Goal: Download file/media

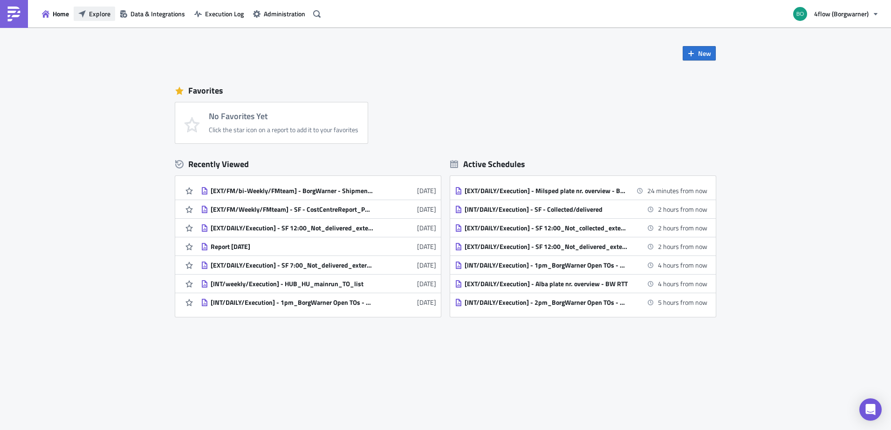
click at [101, 13] on span "Explore" at bounding box center [99, 14] width 21 height 10
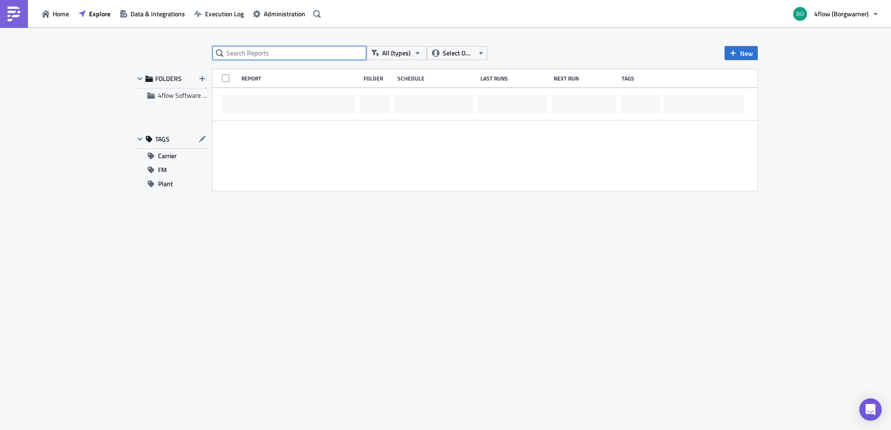
click at [266, 54] on input "text" at bounding box center [289, 53] width 154 height 14
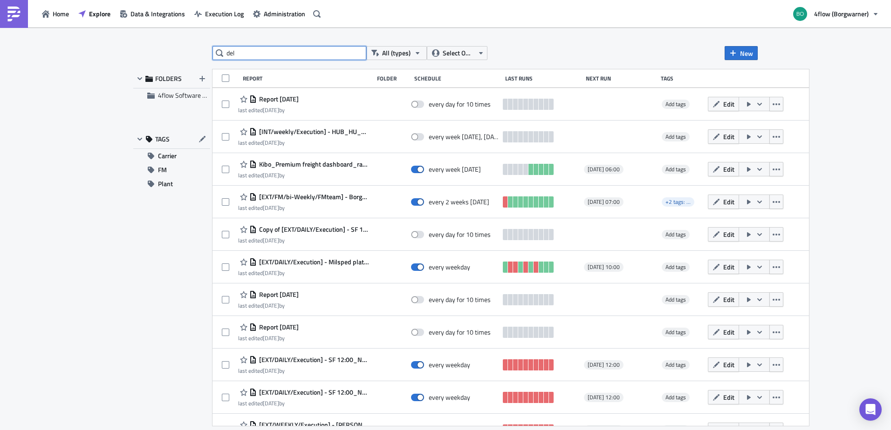
type input "del"
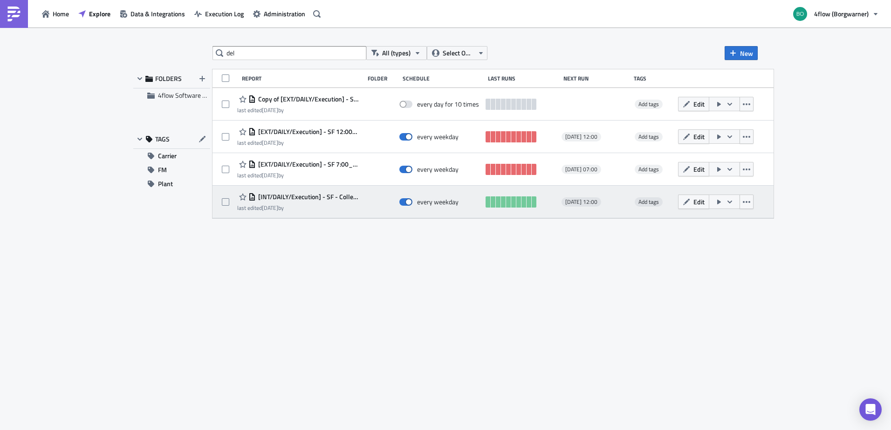
click at [314, 198] on span "[INT/DAILY/Execution] - SF - Collected/delivered" at bounding box center [308, 197] width 104 height 8
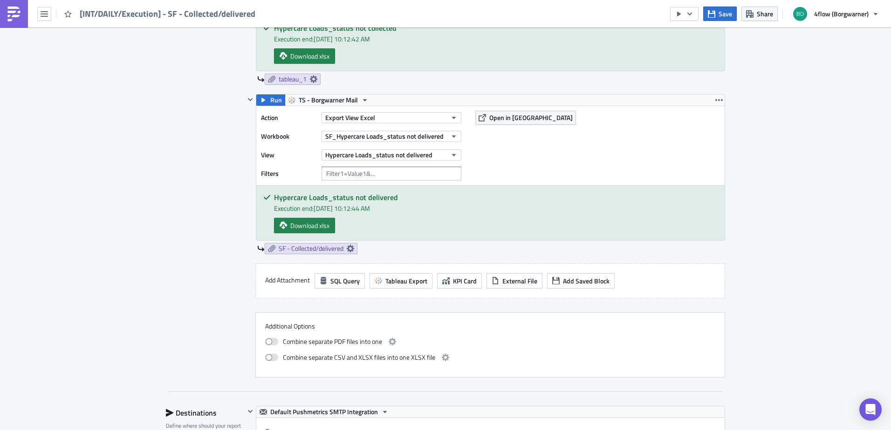
scroll to position [356, 0]
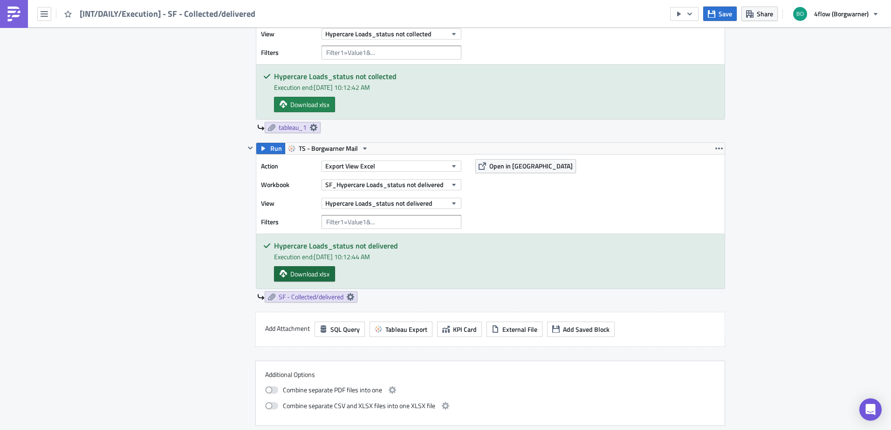
click at [316, 275] on span "Download xlsx" at bounding box center [309, 274] width 39 height 10
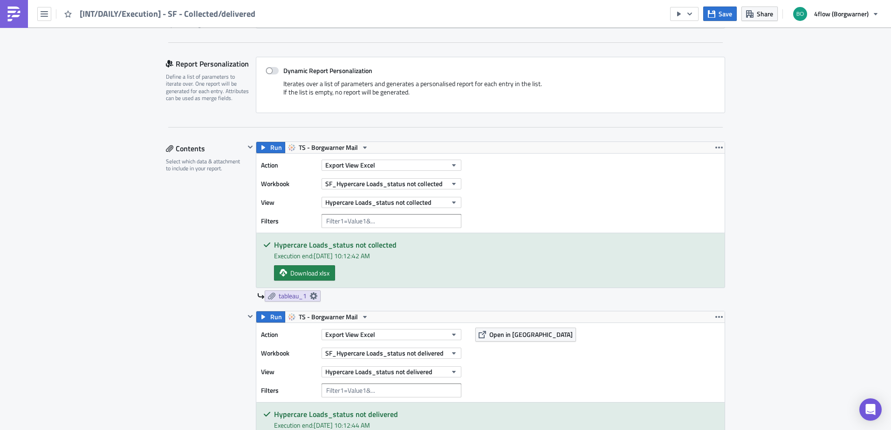
scroll to position [170, 0]
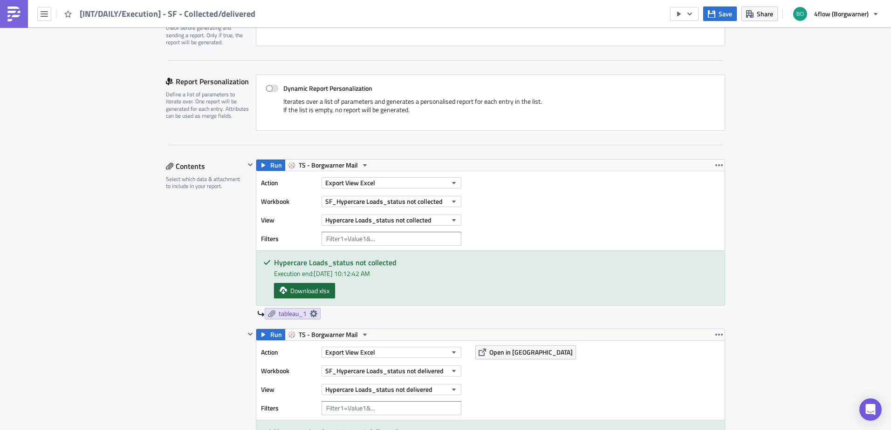
click at [305, 295] on span "Download xlsx" at bounding box center [309, 291] width 39 height 10
